Goal: Information Seeking & Learning: Compare options

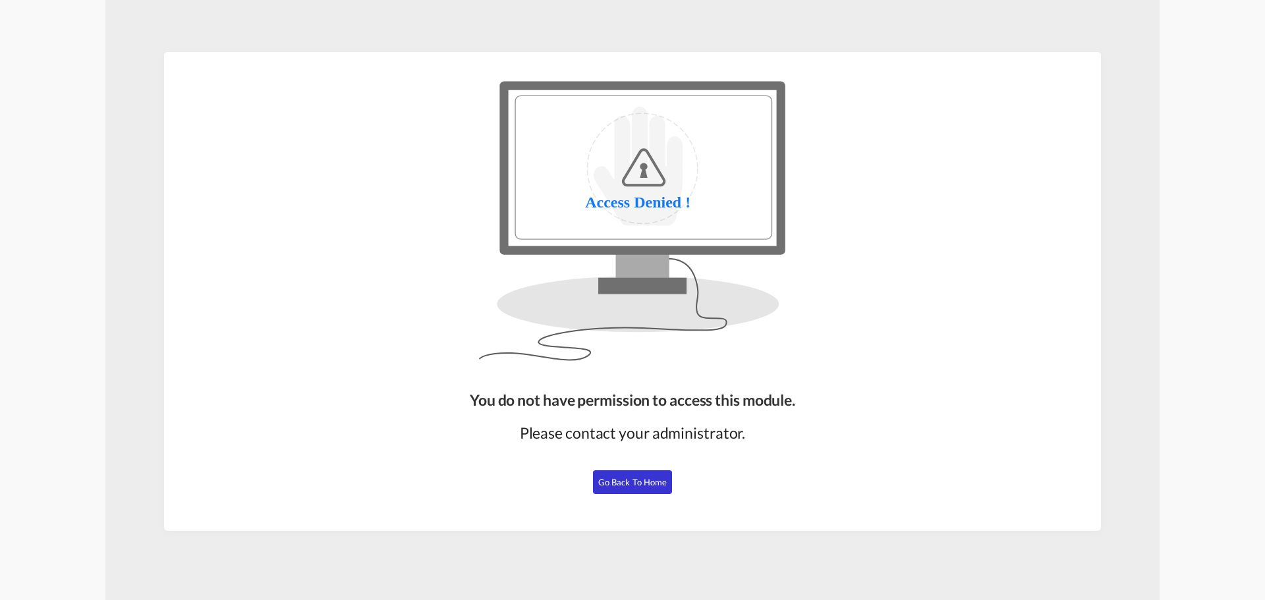
click at [650, 481] on span "Go Back to Home" at bounding box center [632, 482] width 69 height 11
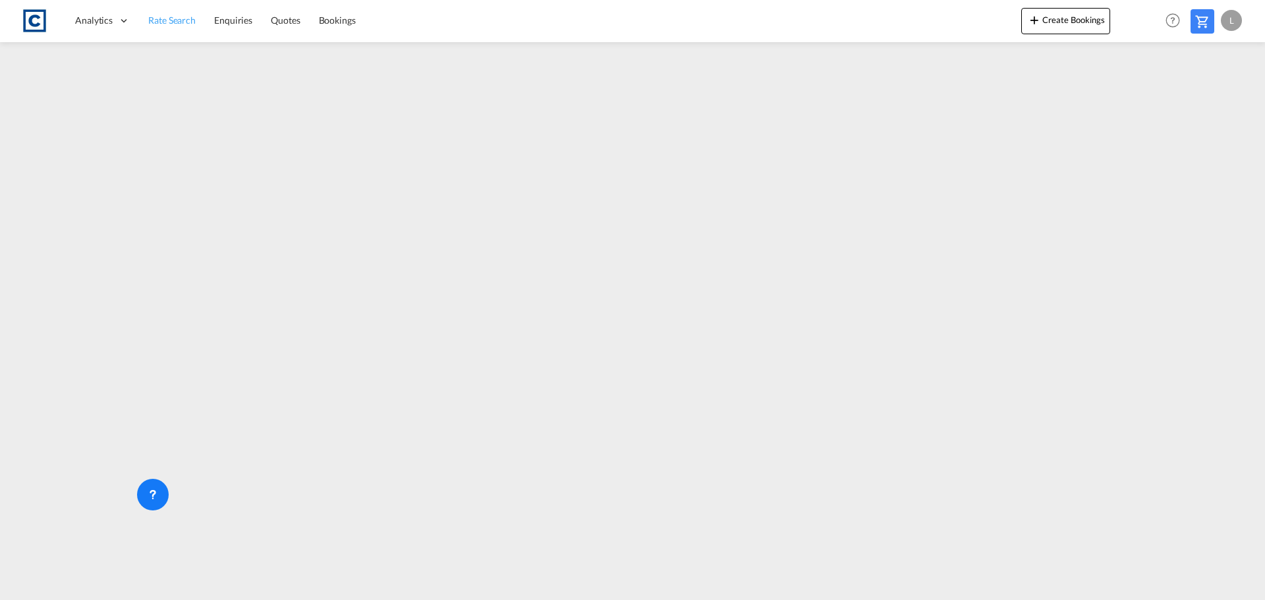
click at [173, 23] on span "Rate Search" at bounding box center [171, 19] width 47 height 11
click at [187, 25] on span "Rate Search" at bounding box center [171, 19] width 47 height 11
click at [163, 9] on link "Rate Search" at bounding box center [172, 20] width 66 height 43
